Goal: Task Accomplishment & Management: Manage account settings

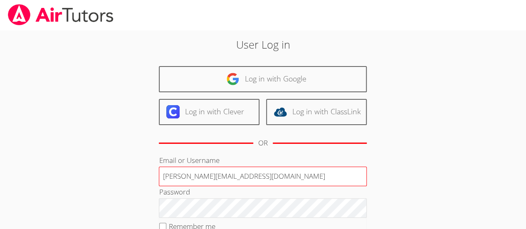
click at [256, 178] on input "[PERSON_NAME][EMAIL_ADDRESS][DOMAIN_NAME]" at bounding box center [263, 177] width 208 height 20
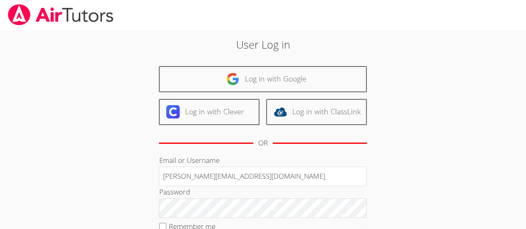
type input "[PERSON_NAME][EMAIL_ADDRESS][DOMAIN_NAME]"
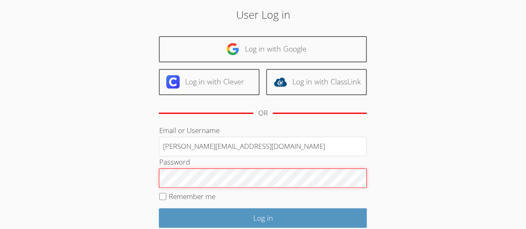
scroll to position [80, 0]
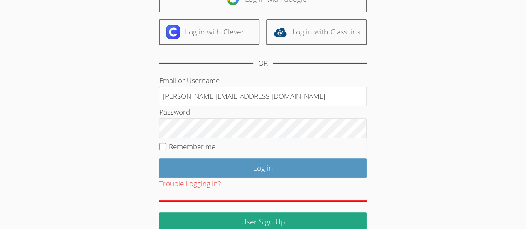
click at [158, 153] on div "User Log in Log in with Google Log in with Clever Log in with ClassLink OR Emai…" at bounding box center [263, 94] width 284 height 275
click at [159, 144] on input "Remember me" at bounding box center [162, 146] width 7 height 7
checkbox input "true"
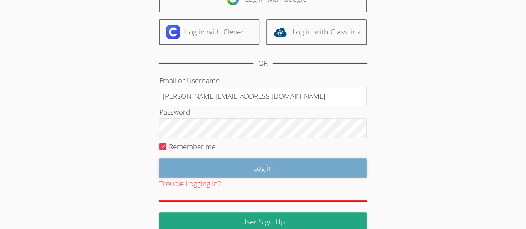
click at [302, 167] on input "Log in" at bounding box center [263, 168] width 208 height 20
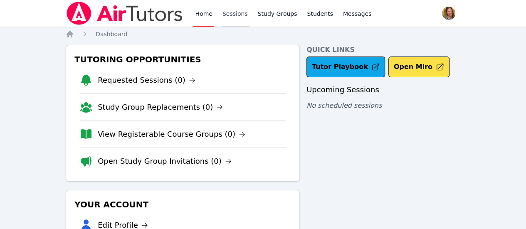
click at [233, 15] on link "Sessions" at bounding box center [235, 13] width 29 height 27
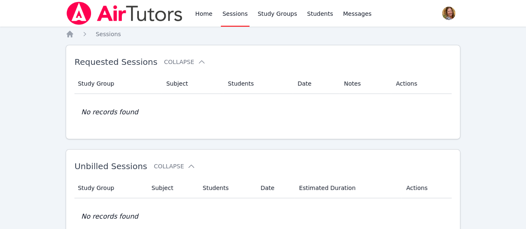
click at [450, 17] on span "button" at bounding box center [449, 13] width 18 height 18
click at [402, 51] on button "Logout" at bounding box center [416, 47] width 80 height 15
